Goal: Register for event/course

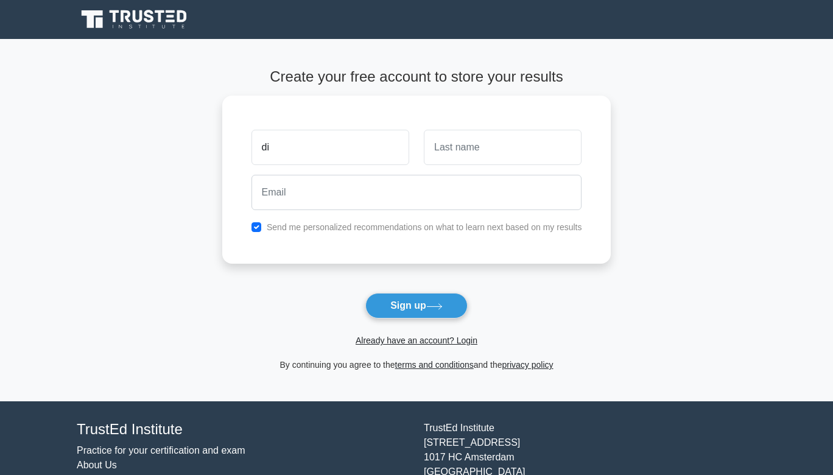
type input "d"
type input "Divina"
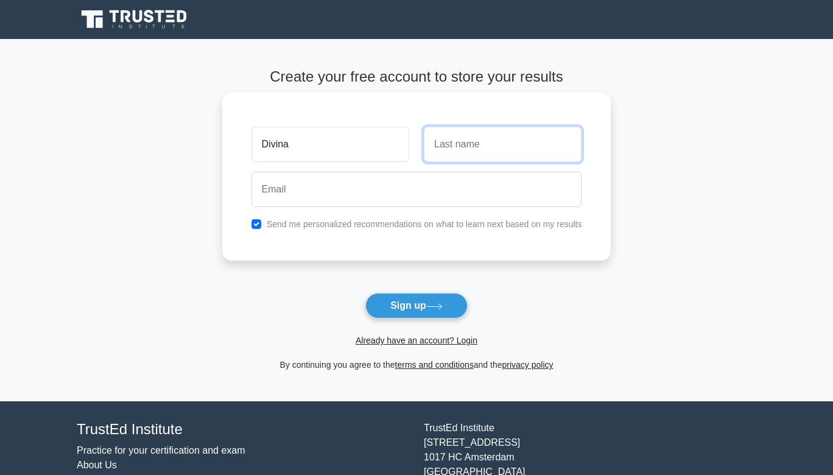
click at [435, 147] on input "text" at bounding box center [503, 144] width 158 height 35
type input "[PERSON_NAME]"
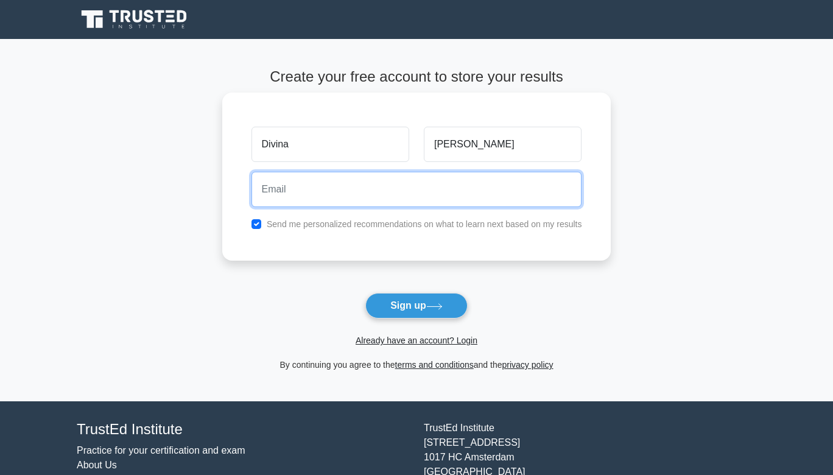
click at [402, 206] on input "email" at bounding box center [416, 189] width 331 height 35
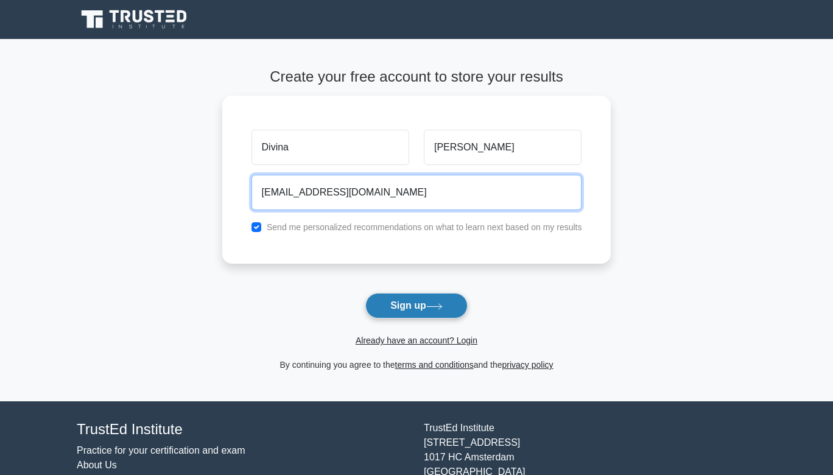
type input "divinabyela@gmail.com"
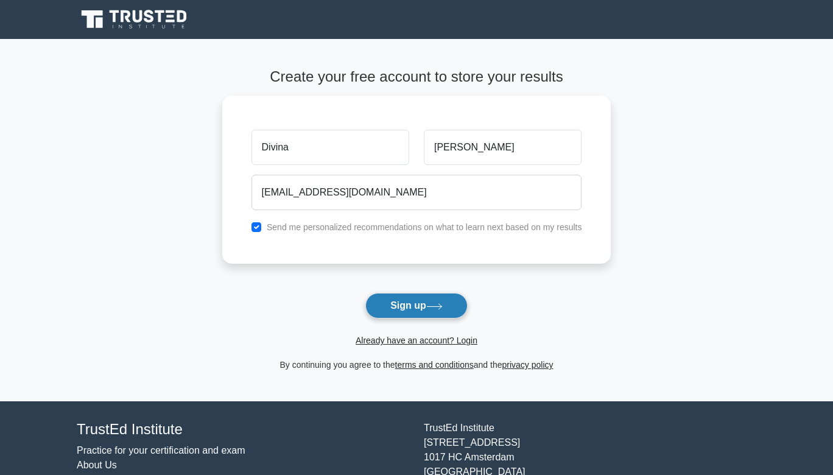
click at [404, 303] on button "Sign up" at bounding box center [416, 306] width 102 height 26
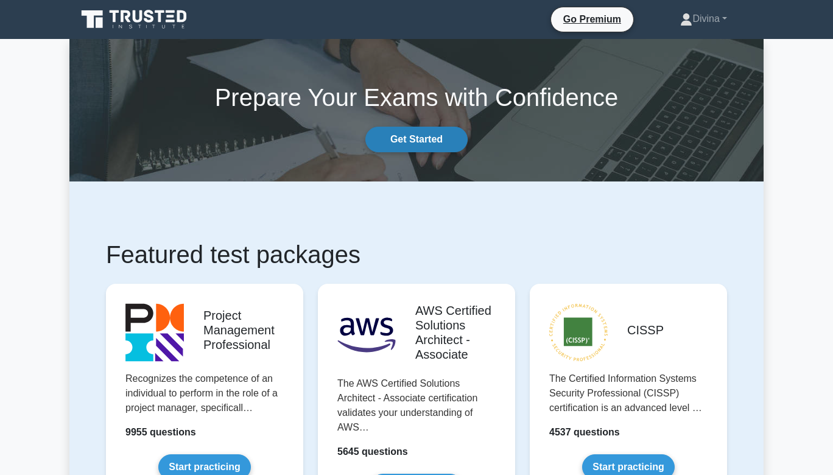
click at [451, 139] on link "Get Started" at bounding box center [416, 140] width 102 height 26
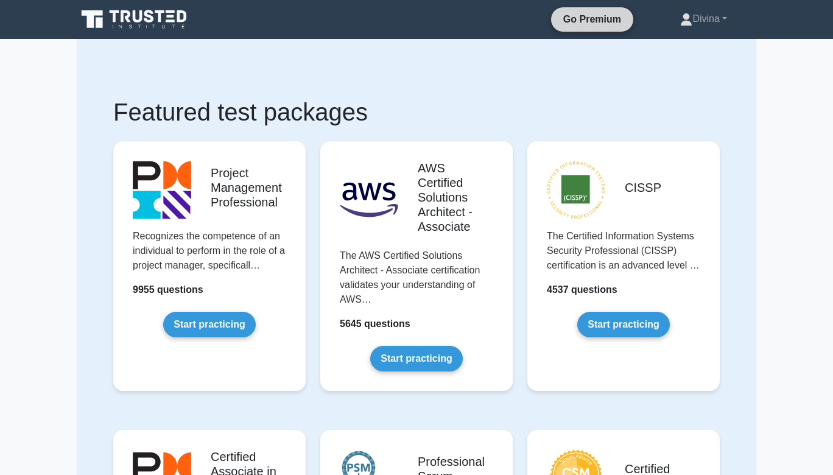
click at [570, 19] on link "Go Premium" at bounding box center [592, 19] width 72 height 15
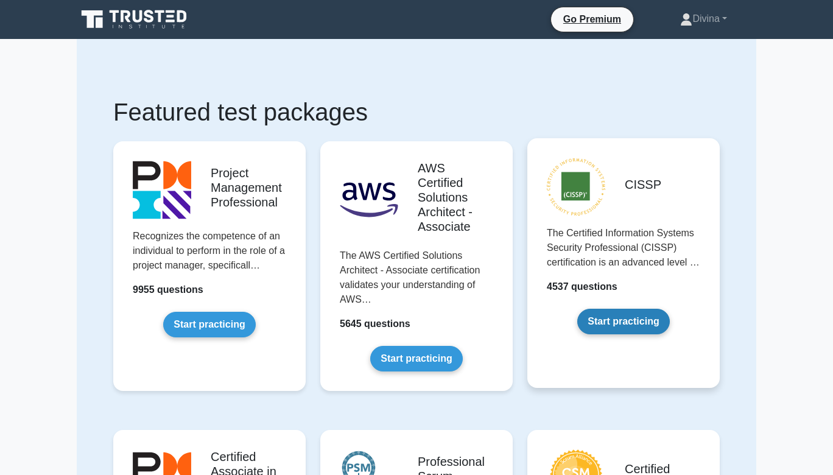
drag, startPoint x: 740, startPoint y: 337, endPoint x: 718, endPoint y: 371, distance: 40.5
click at [669, 334] on link "Start practicing" at bounding box center [623, 322] width 92 height 26
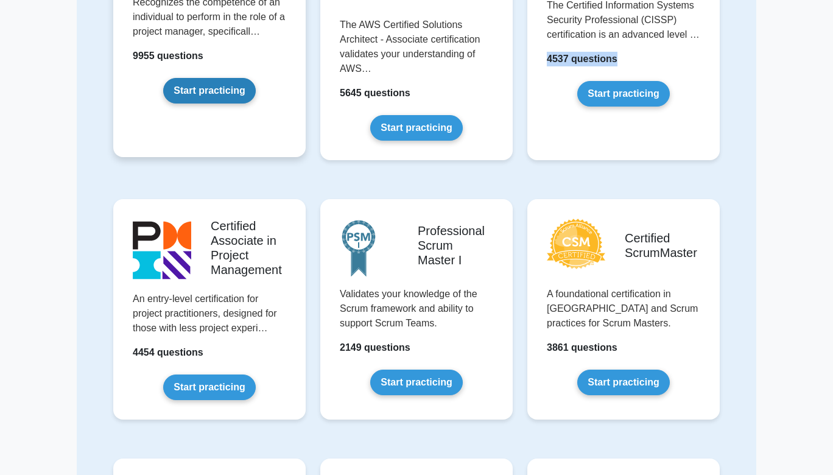
scroll to position [362, 0]
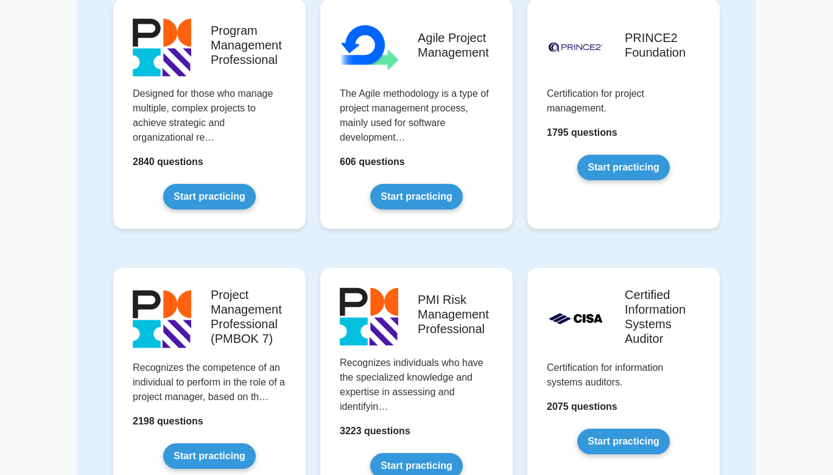
scroll to position [723, 0]
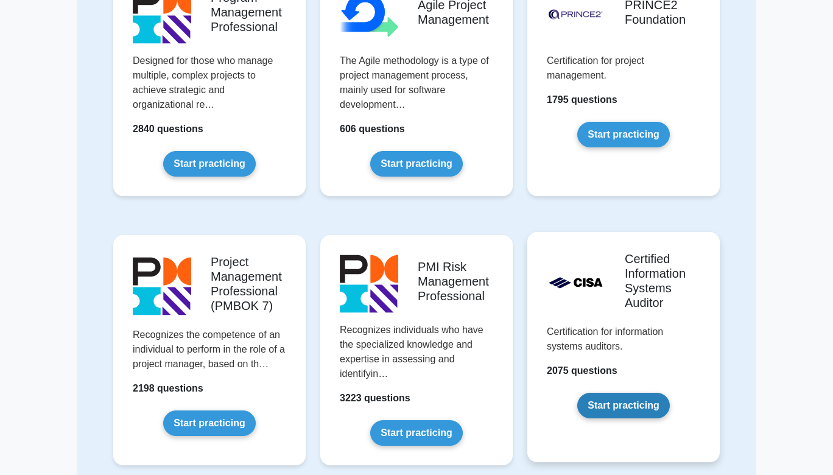
click at [626, 393] on link "Start practicing" at bounding box center [623, 406] width 92 height 26
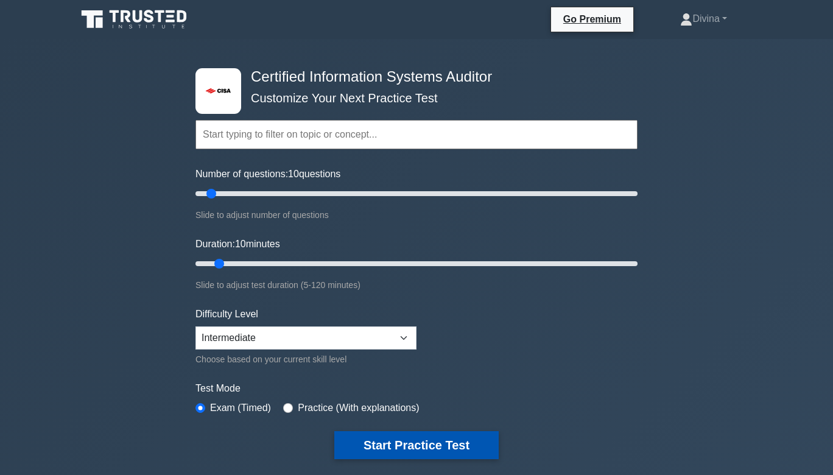
click at [380, 442] on button "Start Practice Test" at bounding box center [416, 445] width 164 height 28
